Goal: Transaction & Acquisition: Obtain resource

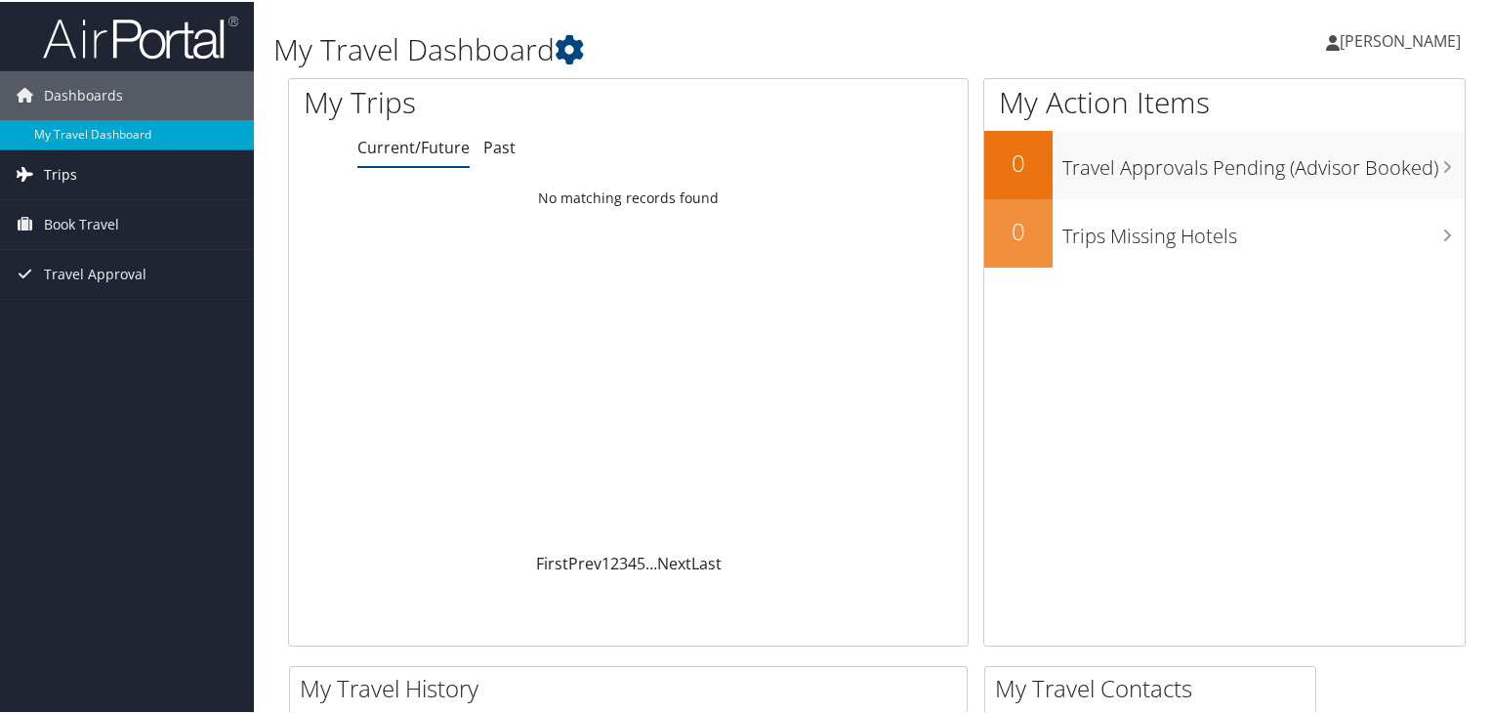
click at [132, 163] on link "Trips" at bounding box center [127, 172] width 254 height 49
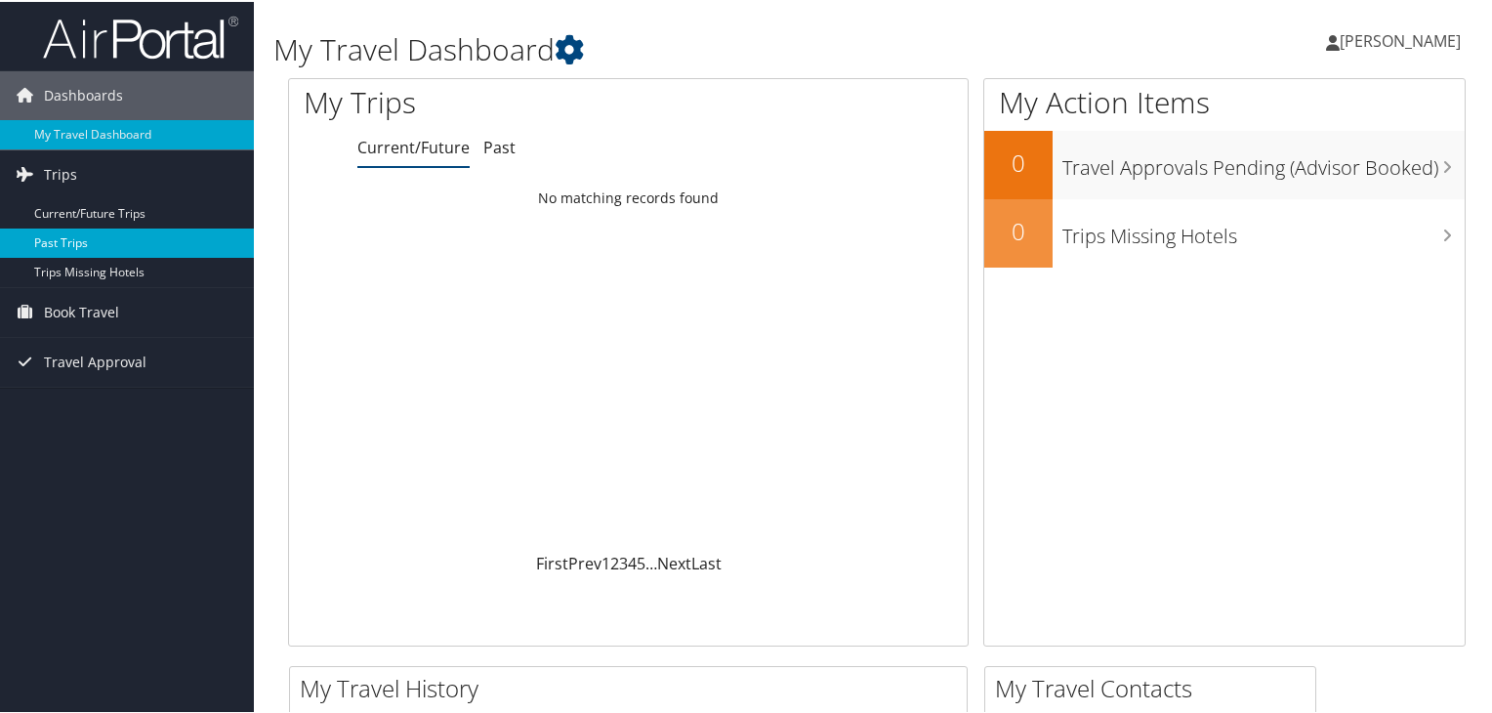
click at [129, 235] on link "Past Trips" at bounding box center [127, 241] width 254 height 29
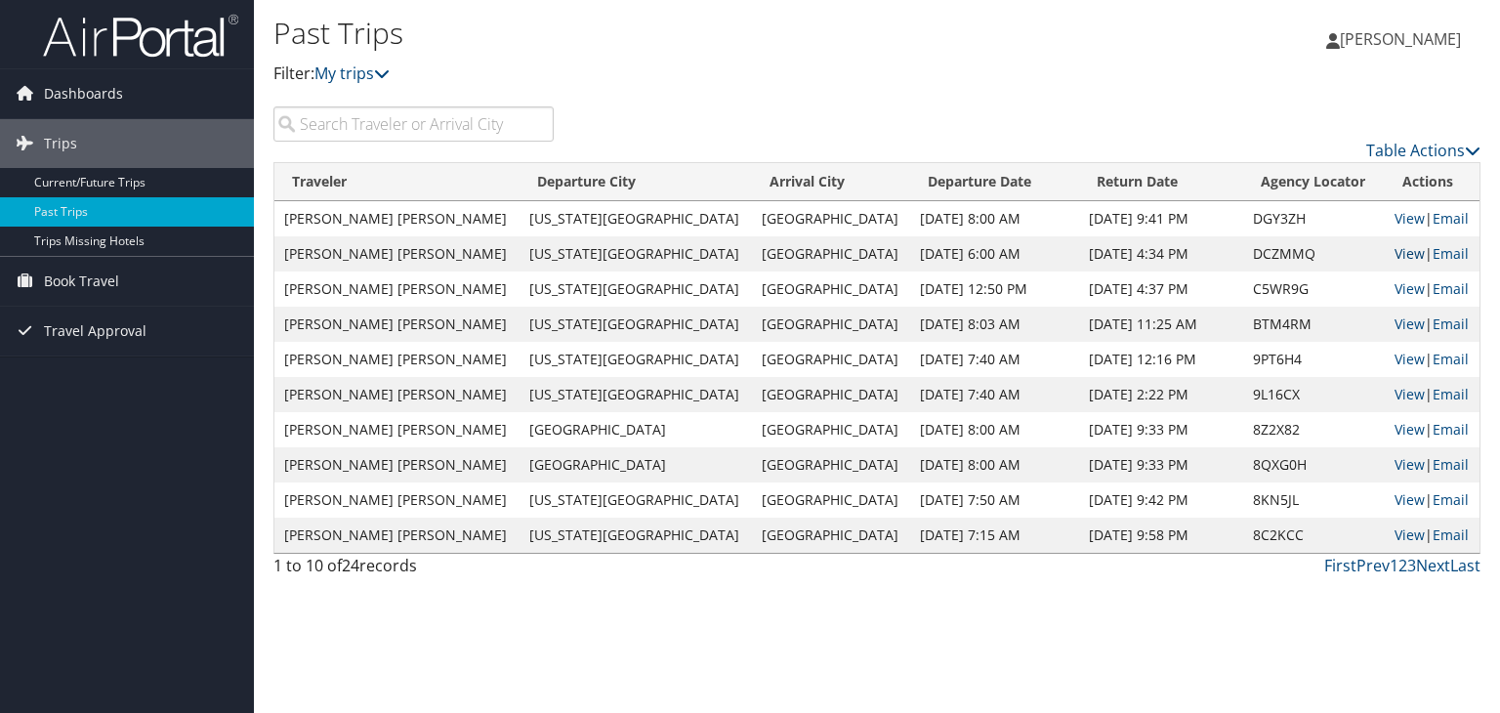
click at [1395, 251] on link "View" at bounding box center [1410, 253] width 30 height 19
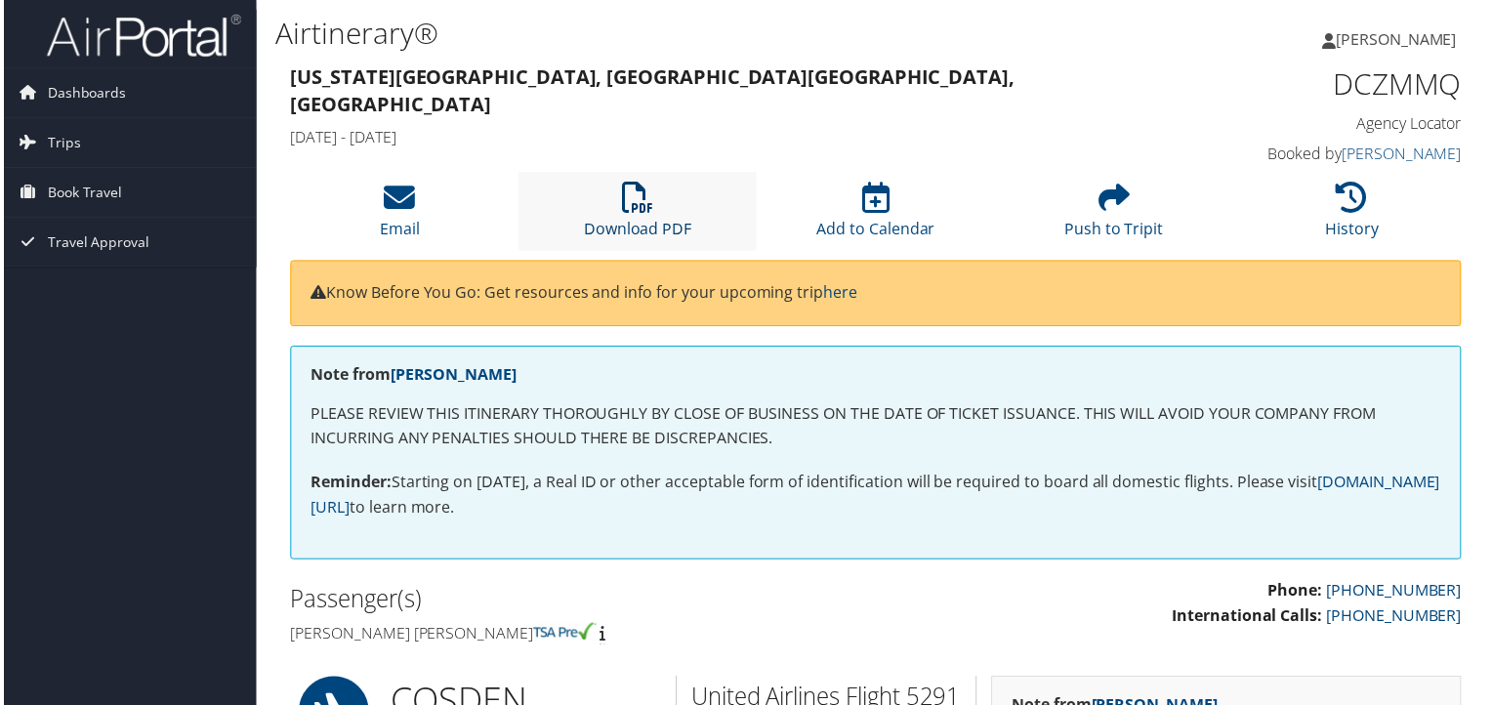
click at [638, 202] on icon at bounding box center [637, 198] width 31 height 31
